Goal: Transaction & Acquisition: Purchase product/service

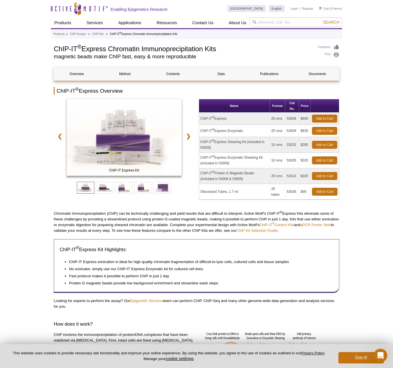
click at [223, 119] on td "ChIP-IT ® Express" at bounding box center [234, 119] width 71 height 12
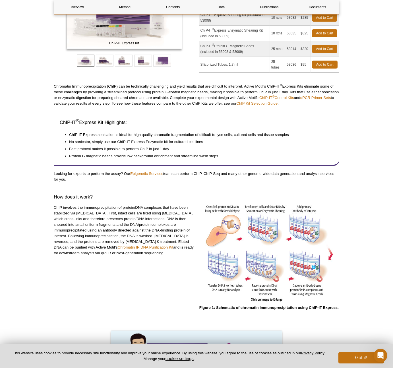
scroll to position [127, 0]
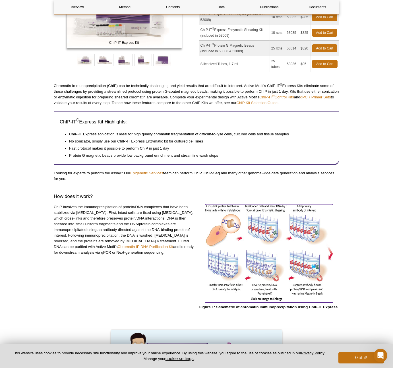
click at [259, 243] on img at bounding box center [269, 252] width 128 height 97
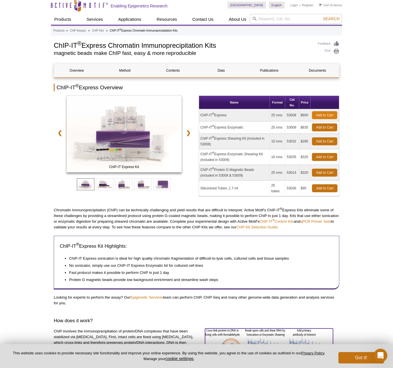
scroll to position [0, 0]
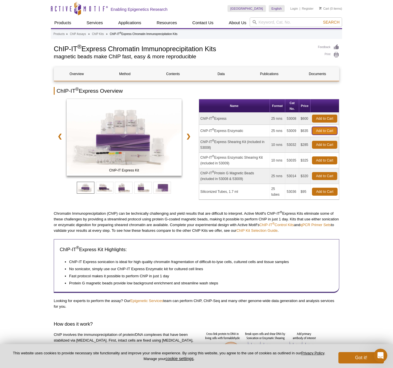
click at [322, 130] on link "Add to Cart" at bounding box center [324, 131] width 25 height 8
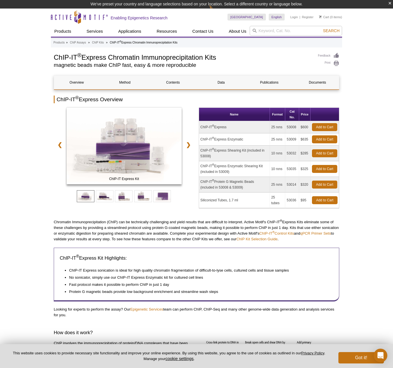
scroll to position [9, 0]
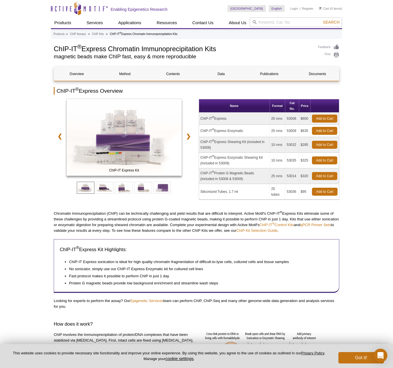
drag, startPoint x: 292, startPoint y: 138, endPoint x: 287, endPoint y: 132, distance: 7.9
click at [287, 132] on td "53009" at bounding box center [292, 131] width 14 height 12
copy td "53009"
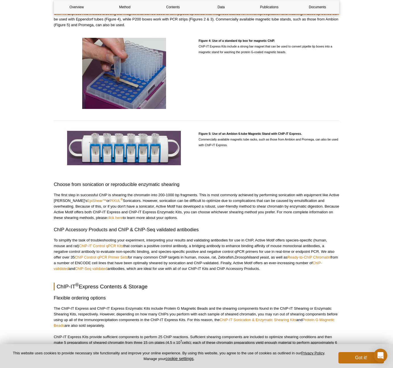
scroll to position [805, 0]
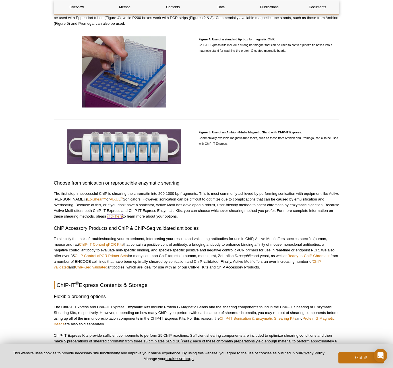
click at [107, 215] on link "click here" at bounding box center [115, 216] width 16 height 4
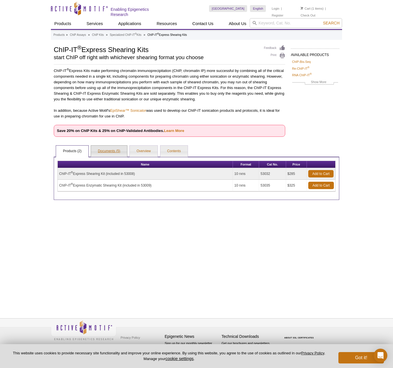
click at [111, 155] on link "Documents (5)" at bounding box center [109, 151] width 36 height 11
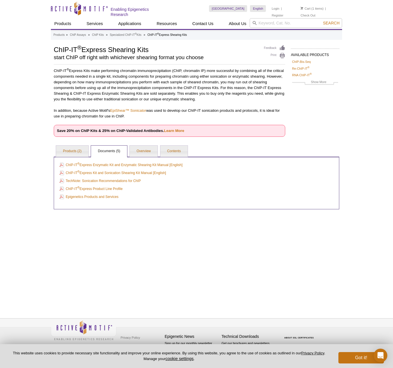
click at [24, 73] on div "Active Motif Logo Enabling Epigenetics Research 1 Search Skip to content Active…" at bounding box center [196, 184] width 393 height 368
click at [15, 108] on div "Active Motif Logo Enabling Epigenetics Research 1 Search Skip to content Active…" at bounding box center [196, 184] width 393 height 368
click at [206, 223] on div "Products » ChIP Assays » ChIP Kits » Specialized ChIP-IT ® Kits » ChIP-IT ® Exp…" at bounding box center [196, 168] width 291 height 276
click at [232, 97] on p "ChIP-IT ® Express Kits make performing chromatin immunoprecipitation (ChIP, chr…" at bounding box center [170, 85] width 232 height 34
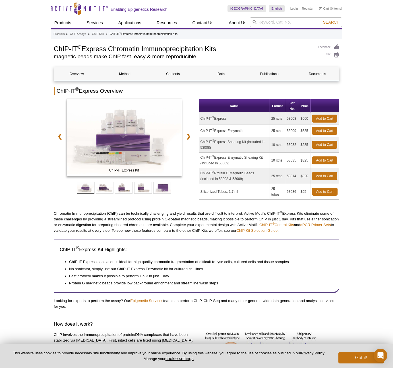
click at [281, 141] on td "10 rxns" at bounding box center [278, 145] width 16 height 16
drag, startPoint x: 297, startPoint y: 130, endPoint x: 286, endPoint y: 130, distance: 10.3
click at [286, 130] on td "53009" at bounding box center [292, 131] width 14 height 12
copy td "53009"
